Goal: Task Accomplishment & Management: Use online tool/utility

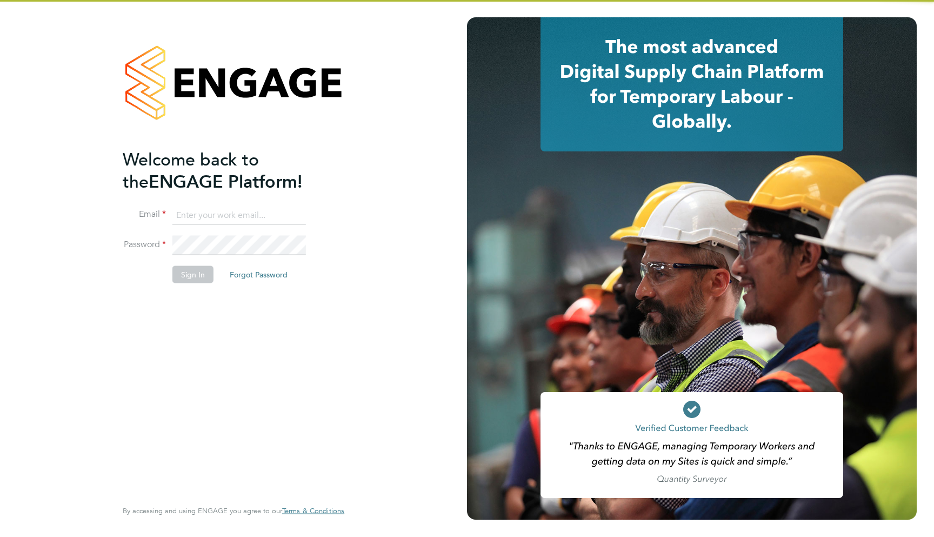
click at [193, 212] on input at bounding box center [238, 214] width 133 height 19
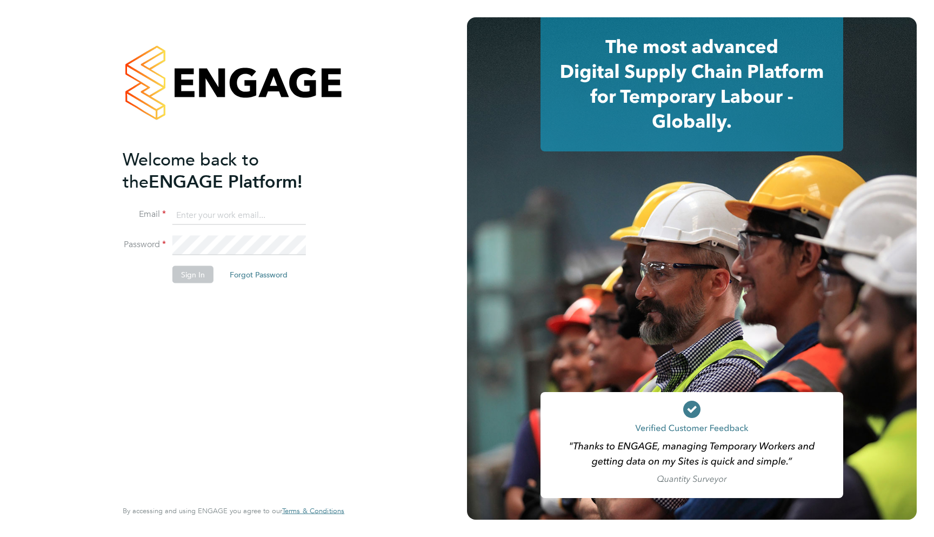
click at [193, 212] on input at bounding box center [238, 214] width 133 height 19
type input "support@engagelabs.io"
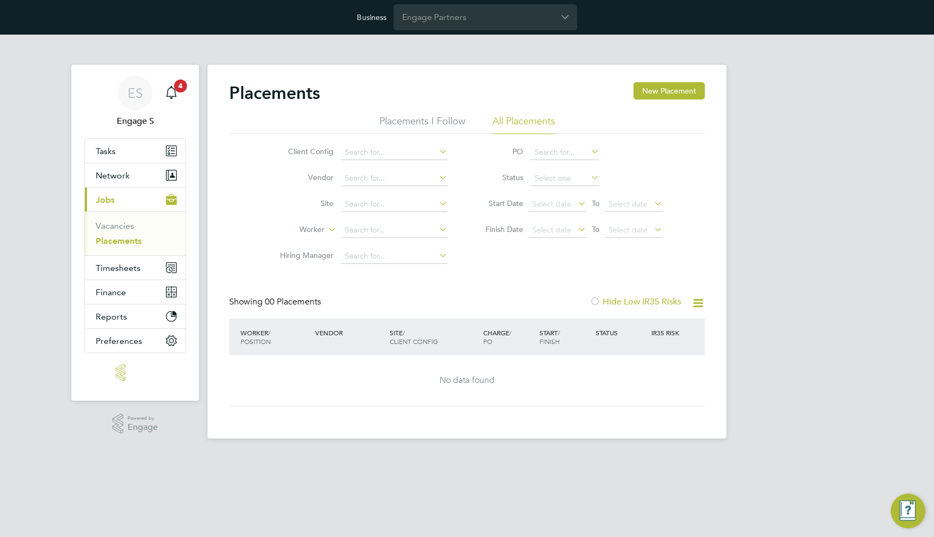
click at [437, 31] on div "Business Engage Partners" at bounding box center [467, 17] width 934 height 35
click at [445, 14] on input "Engage Partners" at bounding box center [485, 16] width 184 height 25
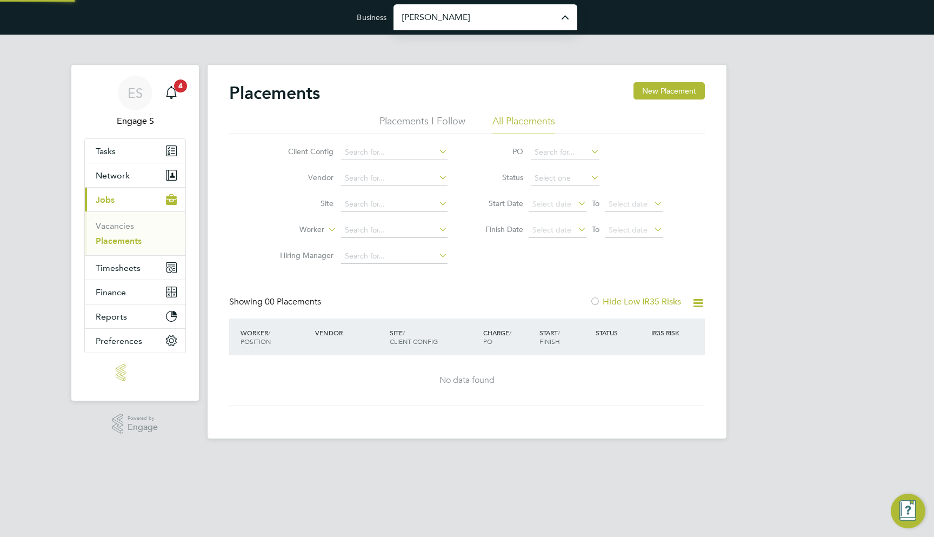
type input "Morgan Sindall Construction & Infrastructure Ltd"
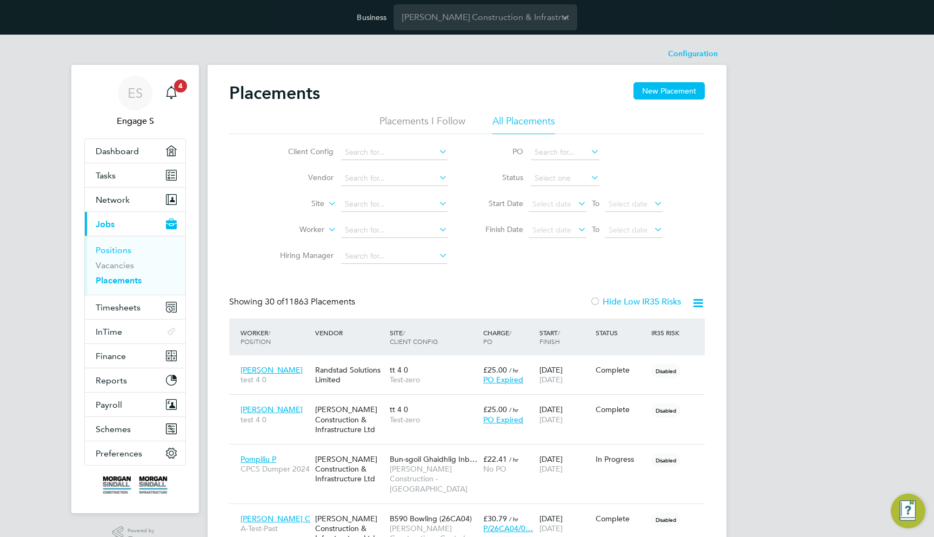
click at [136, 248] on li "Positions" at bounding box center [136, 252] width 81 height 15
click at [93, 253] on ul "Positions Vacancies Placements" at bounding box center [135, 265] width 101 height 59
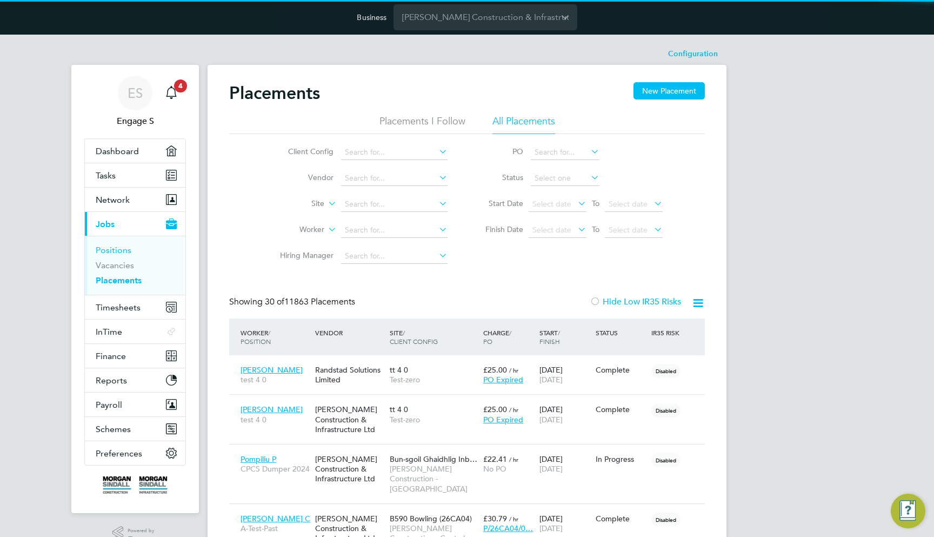
click at [113, 245] on link "Positions" at bounding box center [114, 250] width 36 height 10
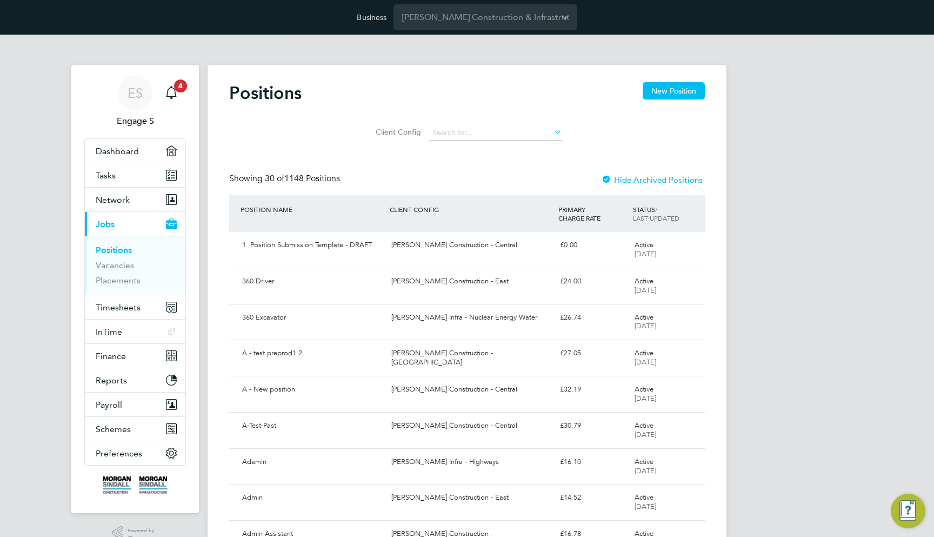
click at [693, 248] on icon at bounding box center [691, 246] width 11 height 13
click at [676, 294] on div "Active 24 Jul 2025" at bounding box center [658, 285] width 56 height 27
click at [691, 280] on icon at bounding box center [691, 282] width 11 height 13
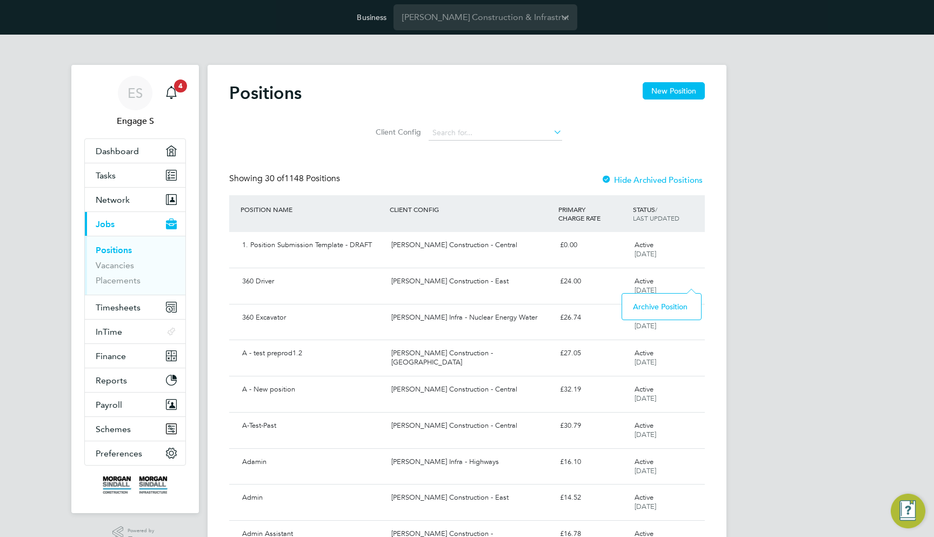
click at [411, 28] on input "Morgan Sindall Construction & Infrastructure Ltd" at bounding box center [485, 16] width 184 height 25
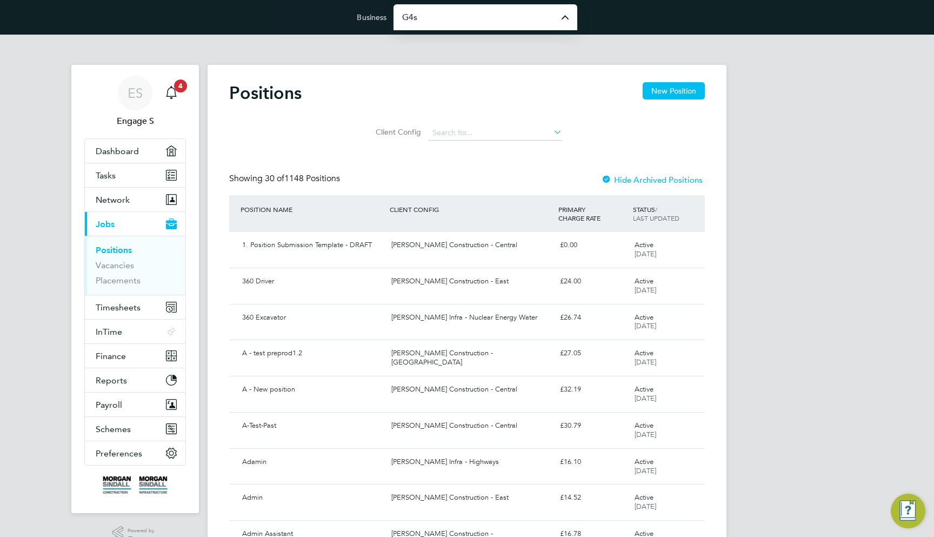
type input "G4S Facilities Management (Uk) Limited"
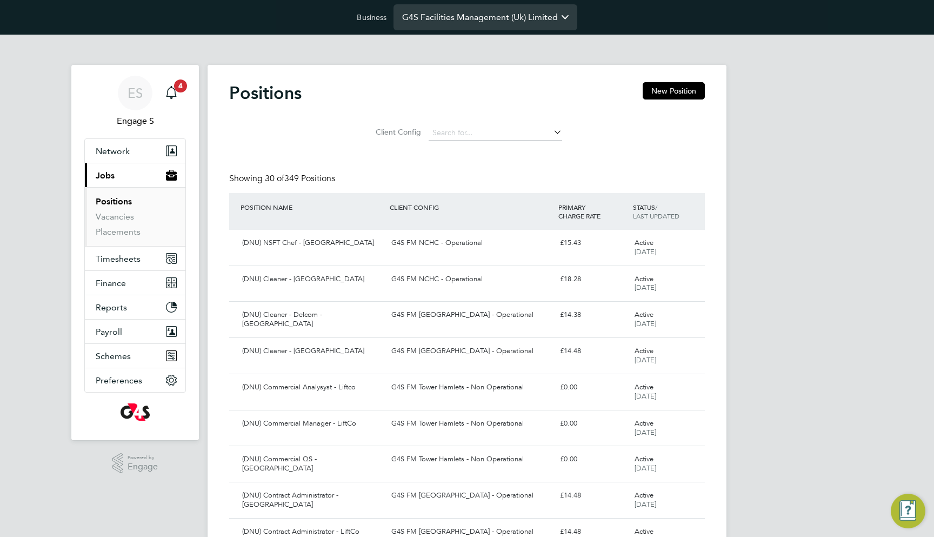
click at [424, 25] on input "G4S Facilities Management (Uk) Limited" at bounding box center [485, 16] width 184 height 25
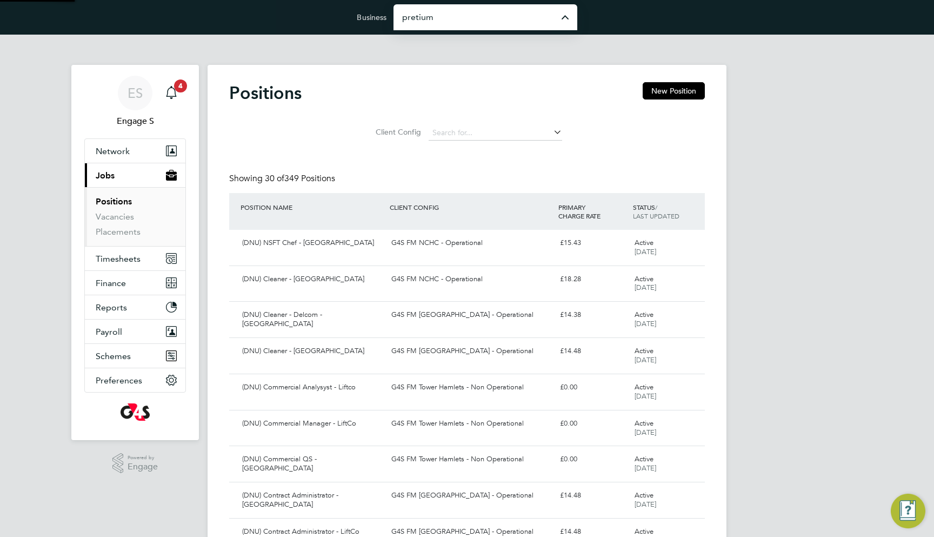
type input "Pretium Resourcing Ltd"
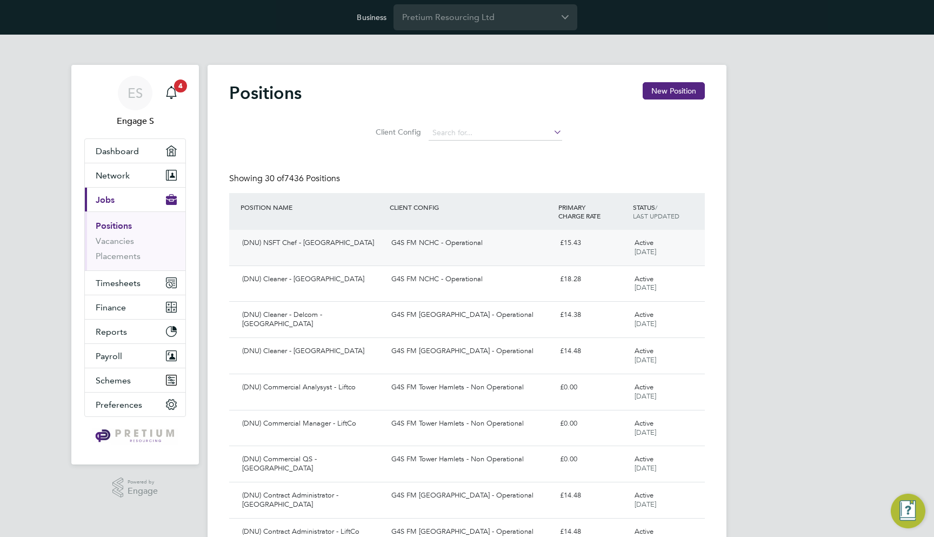
click at [588, 247] on div "£15.43" at bounding box center [593, 243] width 75 height 18
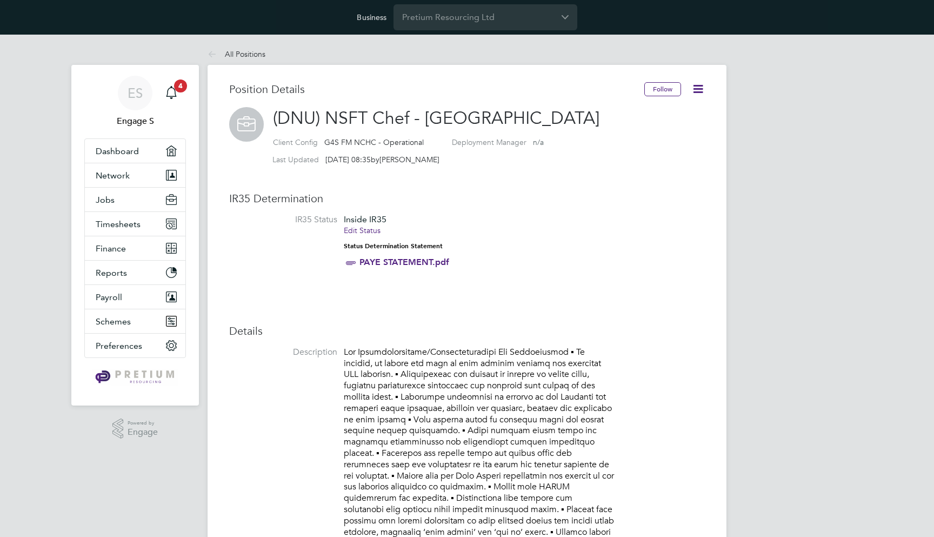
scroll to position [32, 72]
click at [699, 95] on icon at bounding box center [698, 89] width 14 height 14
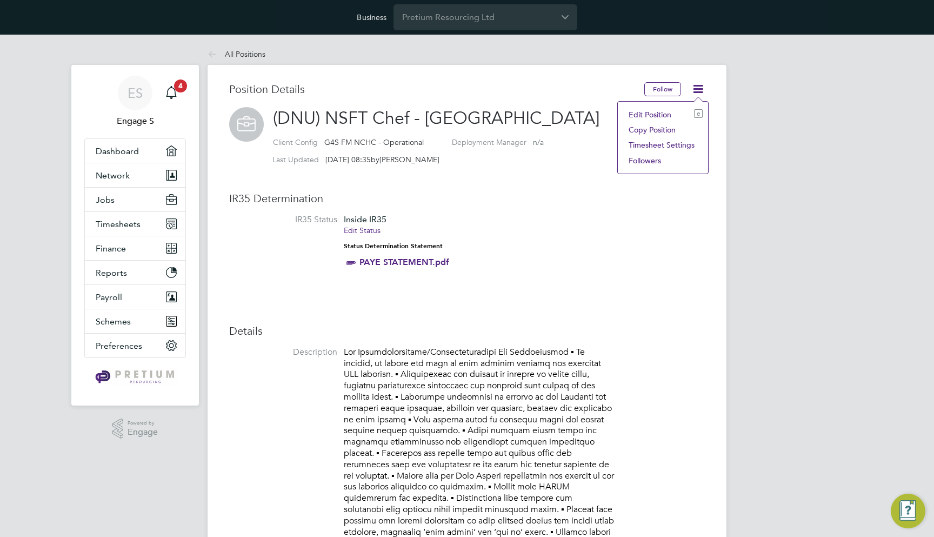
click at [631, 133] on li "Copy Position" at bounding box center [662, 129] width 79 height 15
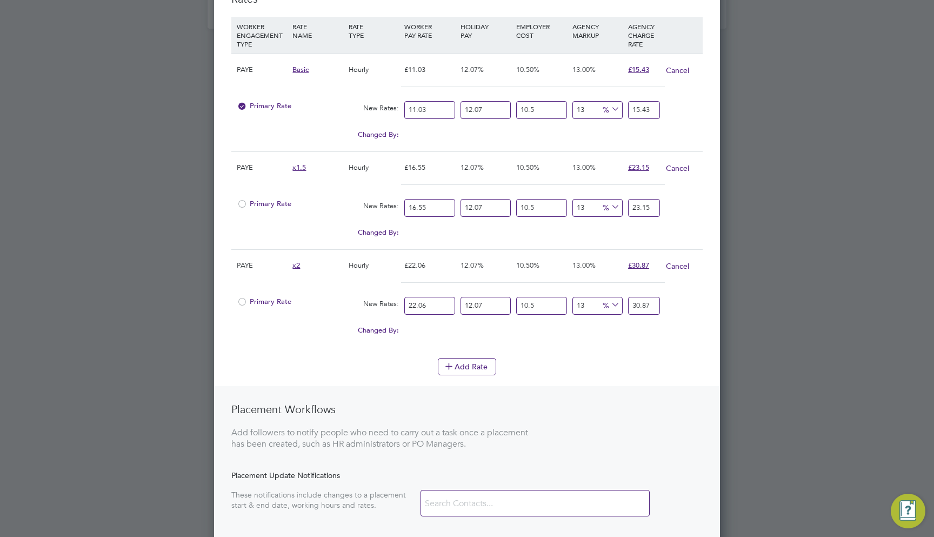
scroll to position [1758, 0]
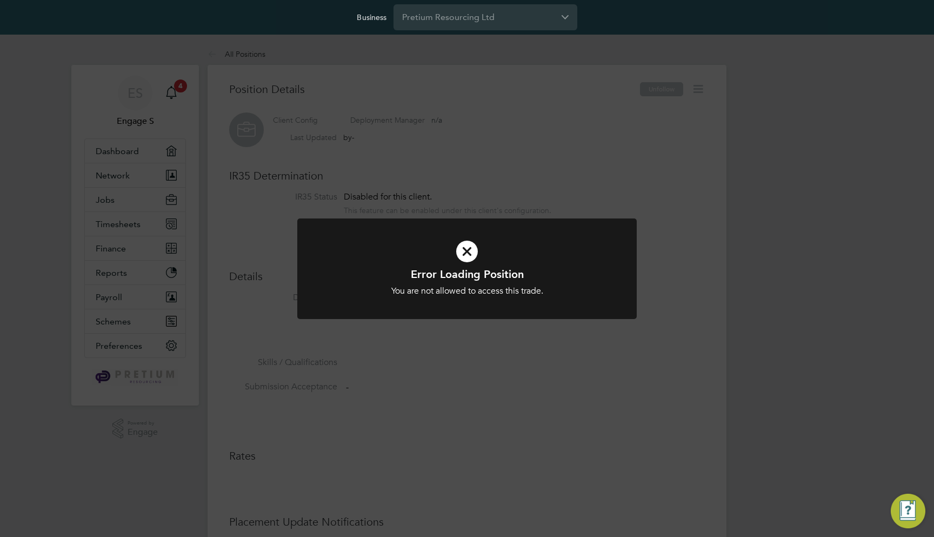
scroll to position [10, 65]
